Goal: Information Seeking & Learning: Check status

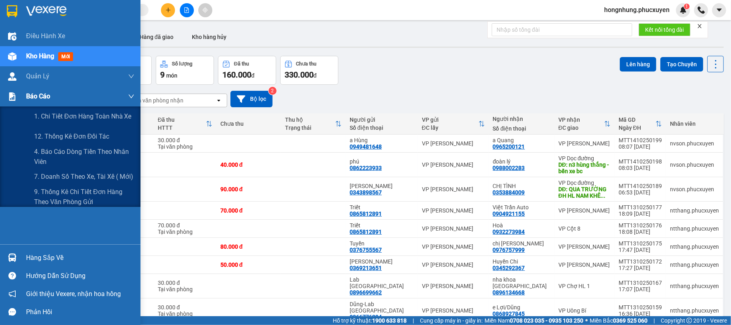
click at [42, 96] on span "Báo cáo" at bounding box center [38, 96] width 24 height 10
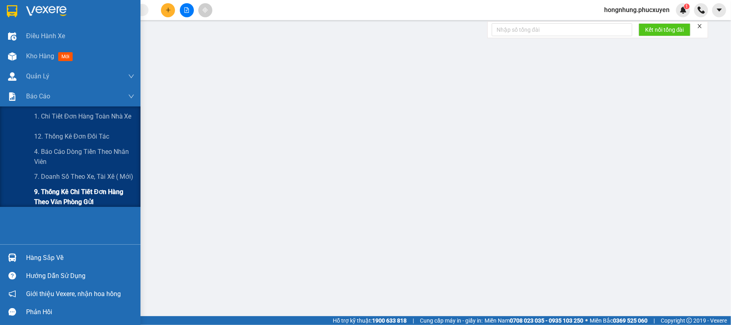
click at [68, 195] on span "9. Thống kê chi tiết đơn hàng theo văn phòng gửi" at bounding box center [84, 197] width 100 height 20
